Goal: Find specific page/section

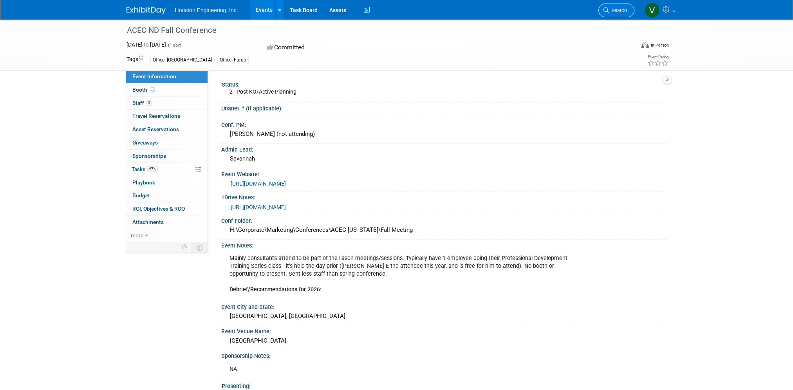
click at [613, 13] on link "Search" at bounding box center [616, 11] width 36 height 14
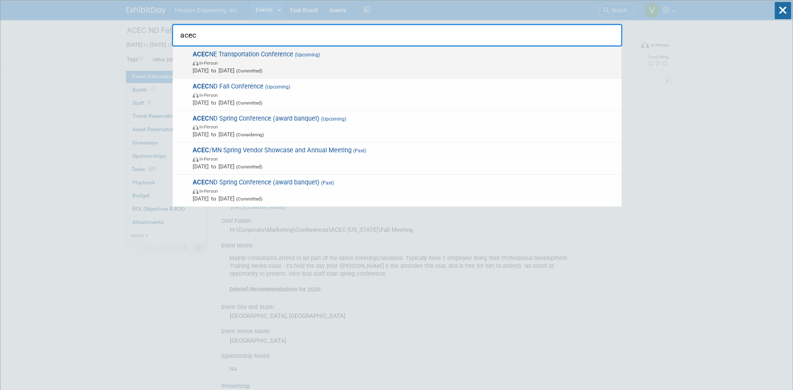
type input "acec"
click at [363, 65] on span "In-Person" at bounding box center [405, 63] width 425 height 8
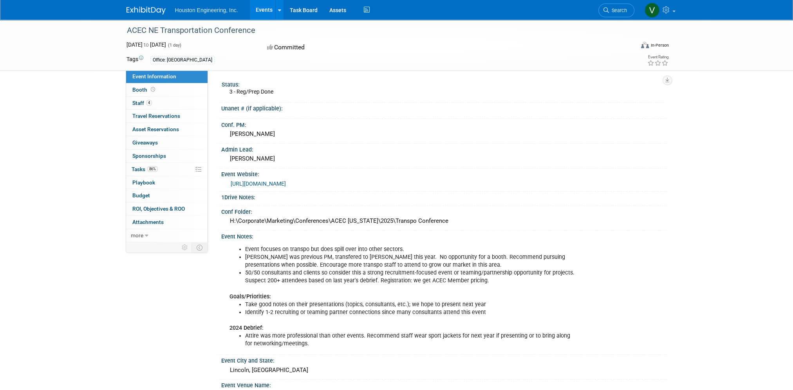
click at [614, 12] on span "Search" at bounding box center [618, 10] width 18 height 6
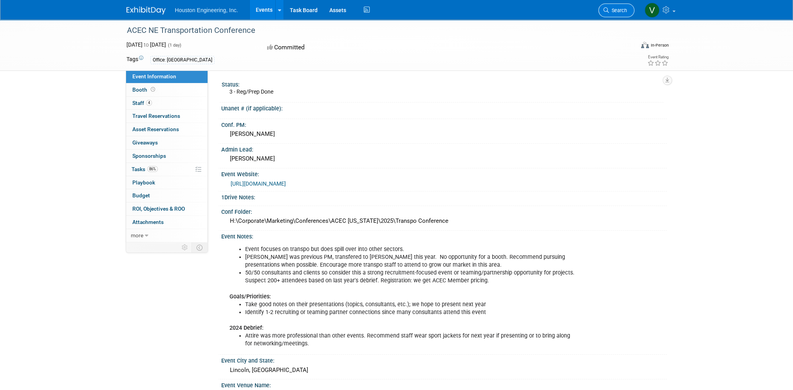
click at [623, 8] on span "Search" at bounding box center [618, 10] width 18 height 6
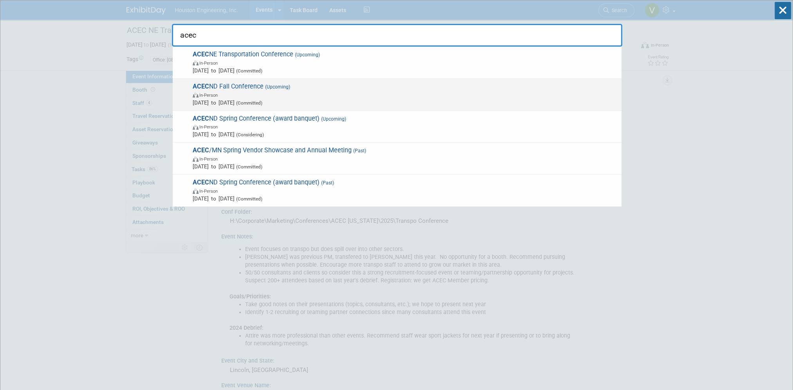
type input "acec"
click at [258, 92] on span "In-Person" at bounding box center [405, 95] width 425 height 8
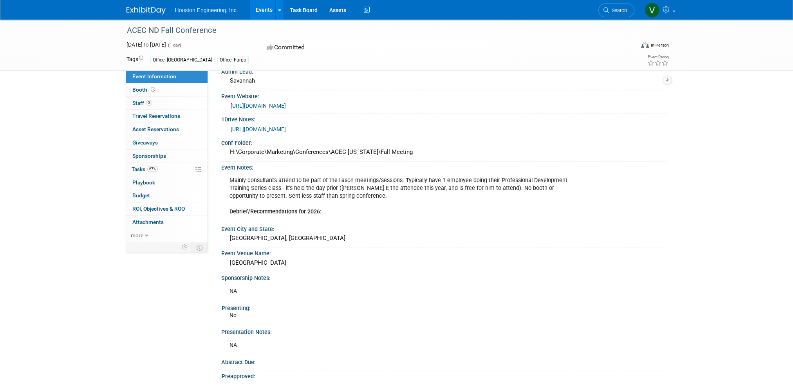
scroll to position [78, 0]
click at [77, 150] on div "ACEC ND Fall Conference [DATE] to [DATE] (1 day) [DATE] to [DATE] Committed Vir…" at bounding box center [396, 187] width 793 height 493
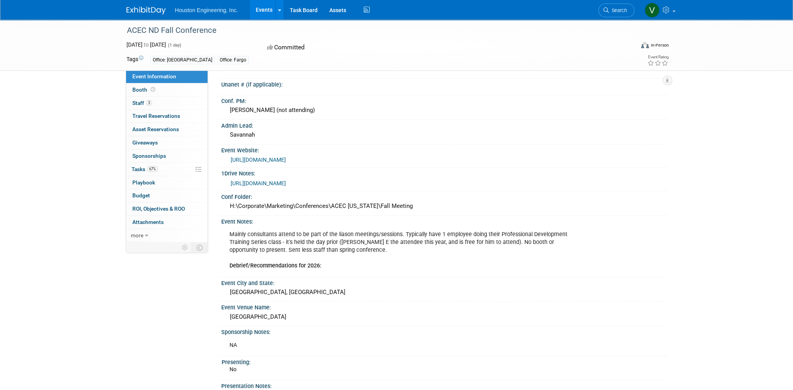
scroll to position [0, 0]
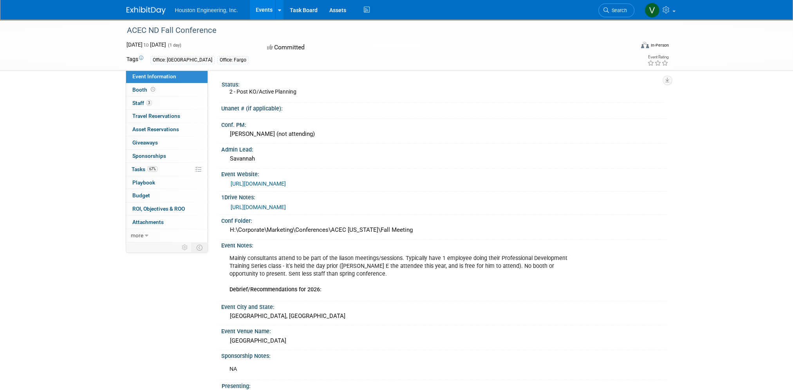
click at [758, 318] on div "ACEC ND Fall Conference [DATE] to [DATE] (1 day) [DATE] to [DATE] Committed Vir…" at bounding box center [396, 266] width 793 height 493
